Goal: Communication & Community: Answer question/provide support

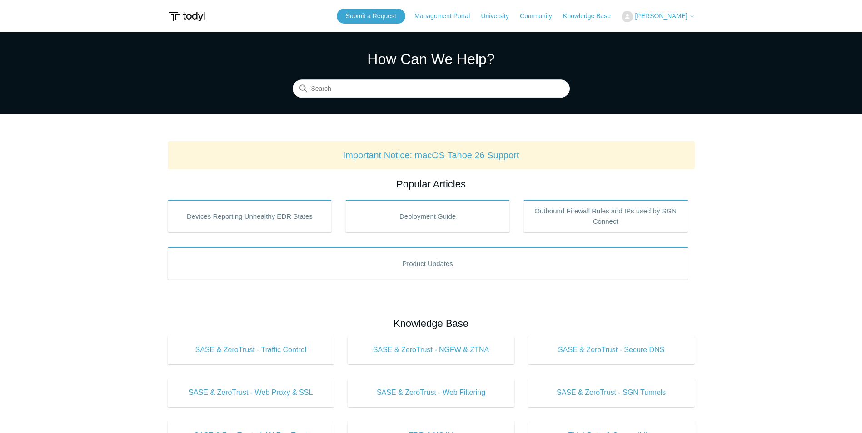
click at [664, 16] on span "[PERSON_NAME]" at bounding box center [661, 15] width 52 height 7
click at [667, 39] on link "My Support Requests" at bounding box center [666, 36] width 89 height 16
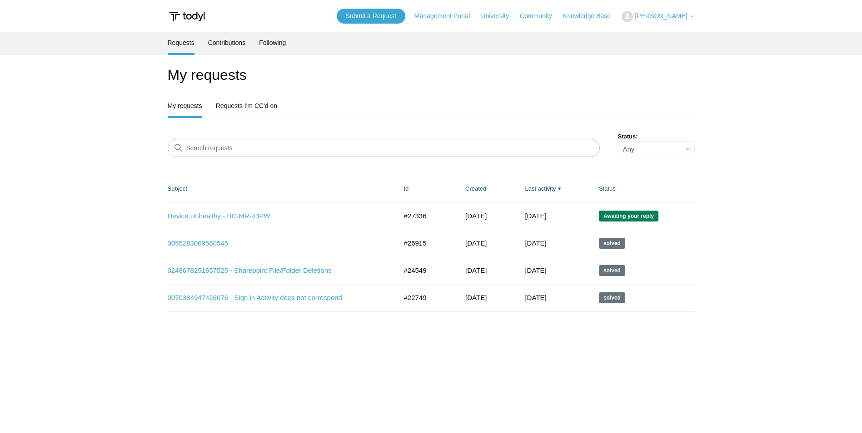
click at [208, 213] on link "Device Unhealthy - BC-MR-43PW" at bounding box center [276, 216] width 216 height 10
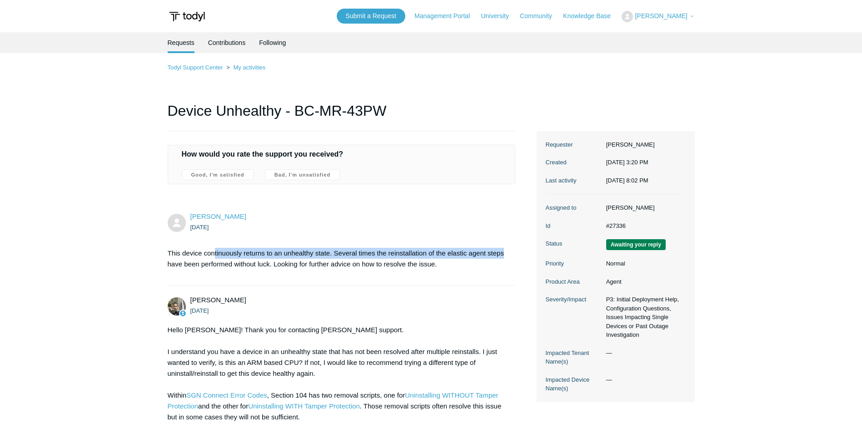
drag, startPoint x: 214, startPoint y: 252, endPoint x: 516, endPoint y: 259, distance: 302.2
drag, startPoint x: 516, startPoint y: 259, endPoint x: 349, endPoint y: 261, distance: 167.2
click at [349, 261] on p "This device continuously returns to an unhealthy state. Several times the reins…" at bounding box center [337, 259] width 339 height 22
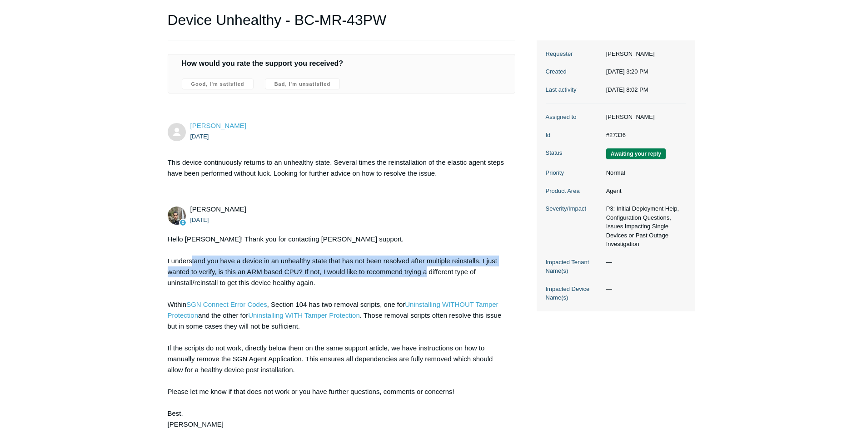
drag, startPoint x: 193, startPoint y: 257, endPoint x: 428, endPoint y: 276, distance: 236.5
click at [428, 276] on div "Hello [PERSON_NAME]! Thank you for contacting [PERSON_NAME] support. I understa…" at bounding box center [337, 332] width 339 height 196
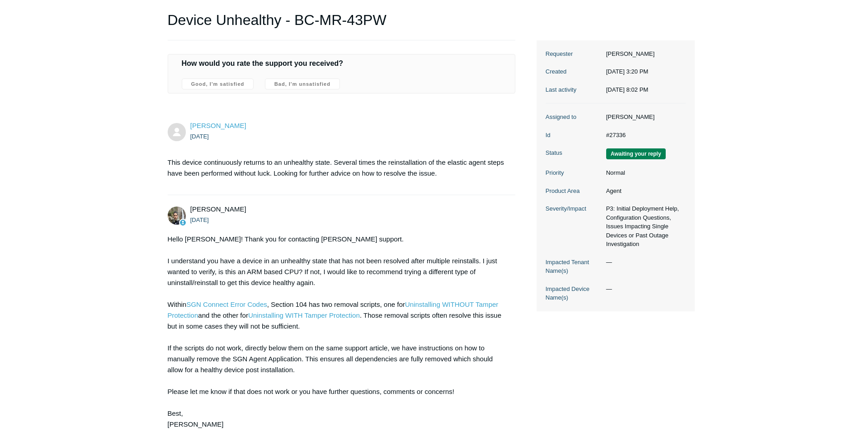
drag, startPoint x: 428, startPoint y: 276, endPoint x: 400, endPoint y: 283, distance: 29.1
click at [397, 284] on div "Hello [PERSON_NAME]! Thank you for contacting [PERSON_NAME] support. I understa…" at bounding box center [337, 332] width 339 height 196
click at [353, 247] on div "Hello [PERSON_NAME]! Thank you for contacting [PERSON_NAME] support. I understa…" at bounding box center [337, 332] width 339 height 196
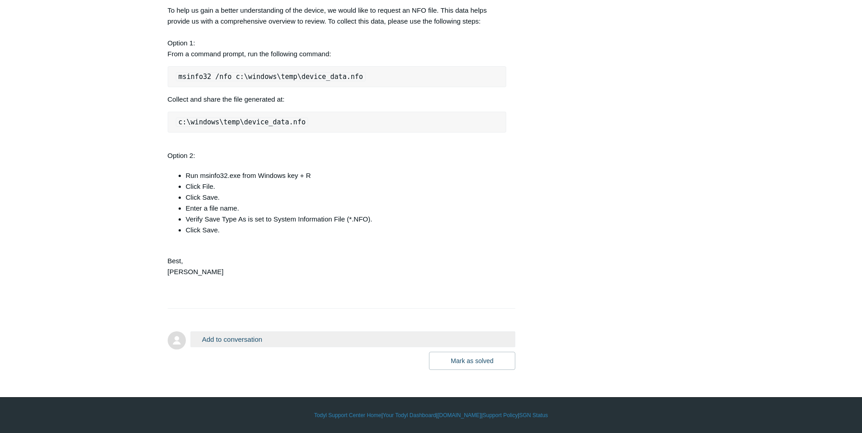
scroll to position [770, 0]
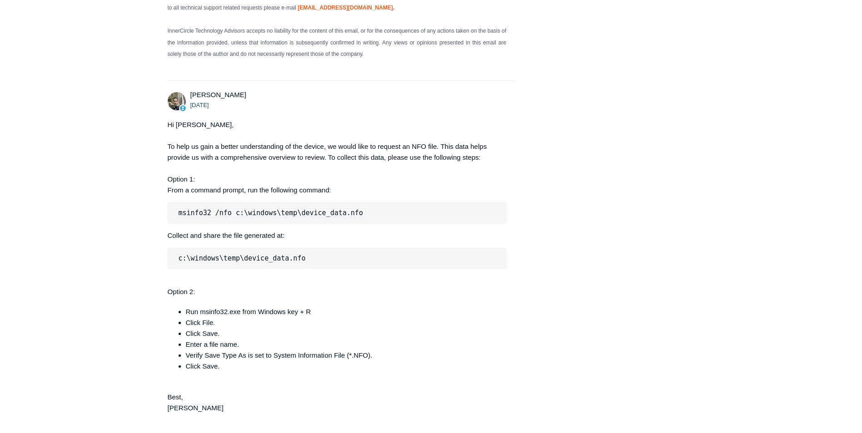
drag, startPoint x: 193, startPoint y: 142, endPoint x: 370, endPoint y: 189, distance: 183.4
click at [370, 189] on div "Hi [PERSON_NAME], To help us gain a better understanding of the device, we woul…" at bounding box center [337, 277] width 339 height 316
drag, startPoint x: 370, startPoint y: 189, endPoint x: 273, endPoint y: 189, distance: 97.2
click at [271, 189] on div "Hi [PERSON_NAME], To help us gain a better understanding of the device, we woul…" at bounding box center [337, 277] width 339 height 316
click at [351, 219] on pre "msinfo32 /nfo c:\windows\temp\device_data.nfo" at bounding box center [337, 213] width 339 height 21
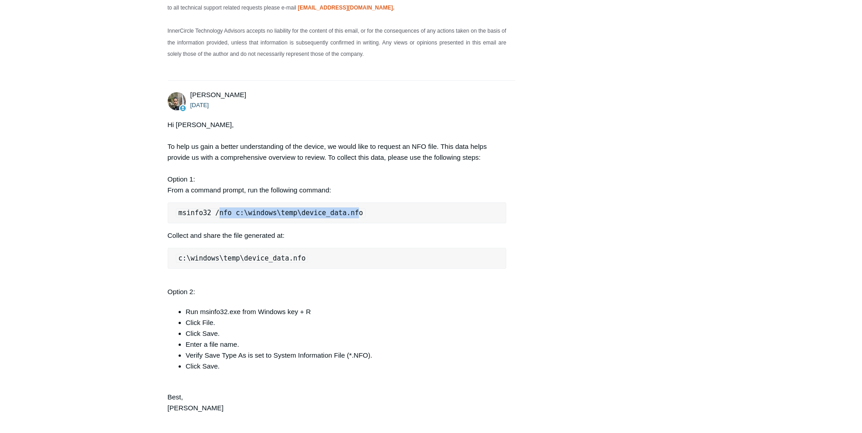
drag, startPoint x: 345, startPoint y: 215, endPoint x: 217, endPoint y: 214, distance: 128.1
click at [217, 214] on code "msinfo32 /nfo c:\windows\temp\device_data.nfo" at bounding box center [271, 213] width 190 height 9
drag, startPoint x: 217, startPoint y: 214, endPoint x: 357, endPoint y: 213, distance: 139.9
click at [357, 213] on pre "msinfo32 /nfo c:\windows\temp\device_data.nfo" at bounding box center [337, 213] width 339 height 21
drag, startPoint x: 358, startPoint y: 210, endPoint x: 176, endPoint y: 210, distance: 182.2
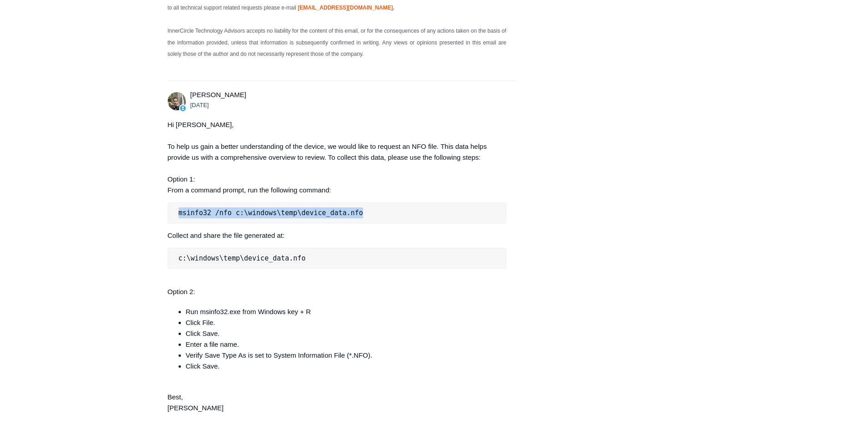
click at [176, 210] on pre "msinfo32 /nfo c:\windows\temp\device_data.nfo" at bounding box center [337, 213] width 339 height 21
drag, startPoint x: 176, startPoint y: 210, endPoint x: 186, endPoint y: 208, distance: 10.2
copy code "msinfo32 /nfo c:\windows\temp\device_data.nfo"
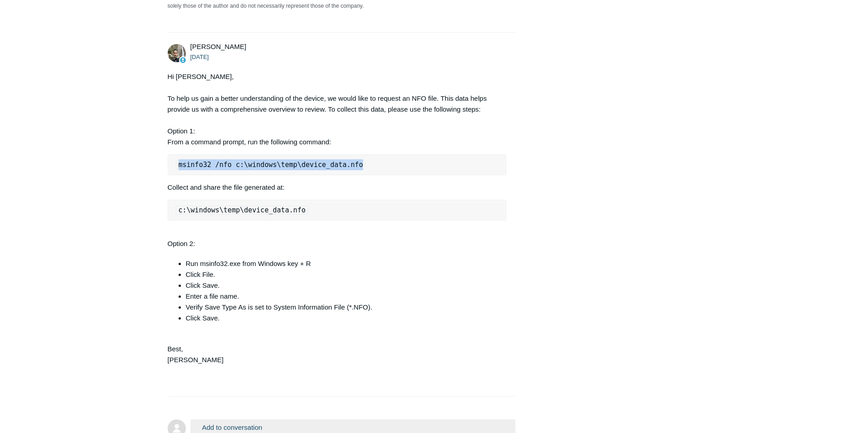
scroll to position [906, 0]
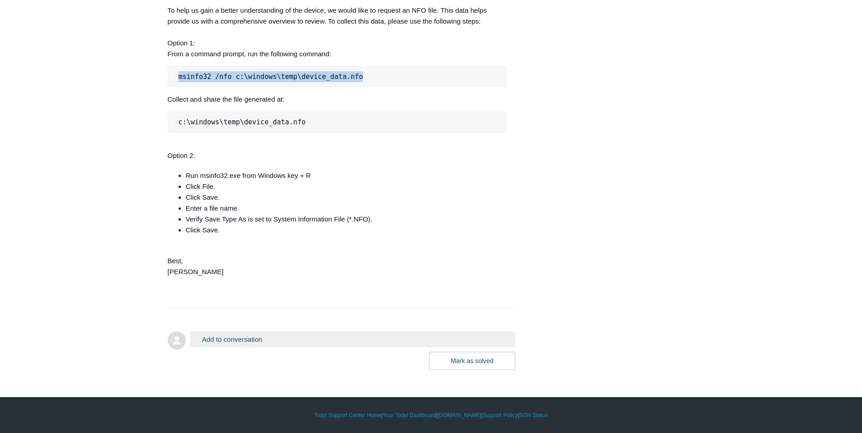
click at [235, 337] on button "Add to conversation" at bounding box center [352, 340] width 325 height 16
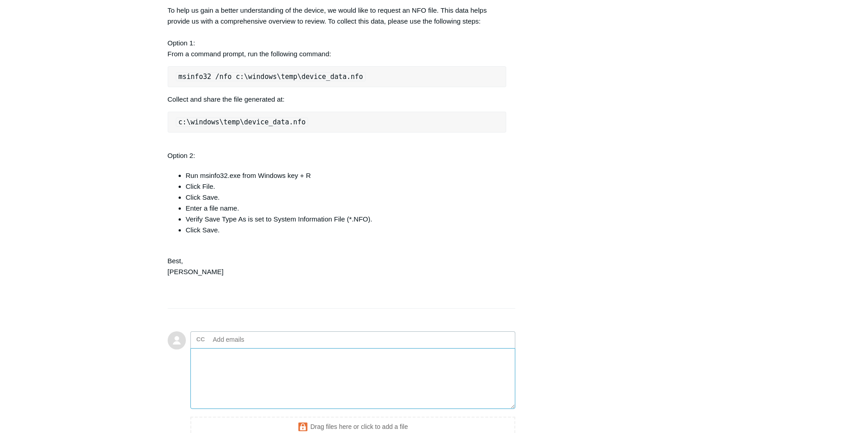
scroll to position [1005, 0]
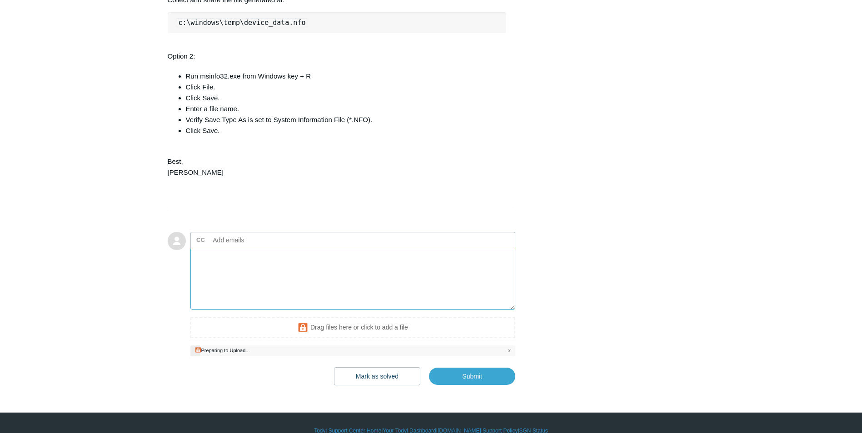
click at [256, 266] on textarea "Add your reply" at bounding box center [352, 279] width 325 height 61
click at [311, 273] on textarea "Add your reply" at bounding box center [352, 279] width 325 height 61
click at [478, 378] on input "Submit" at bounding box center [472, 377] width 86 height 18
type textarea "Here's the requested file. This ticket includes a secure attachment. Use this l…"
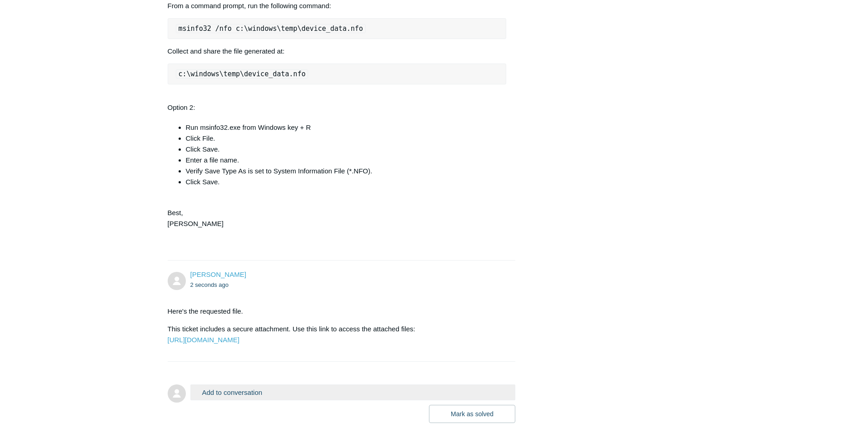
scroll to position [1029, 0]
